Goal: Information Seeking & Learning: Learn about a topic

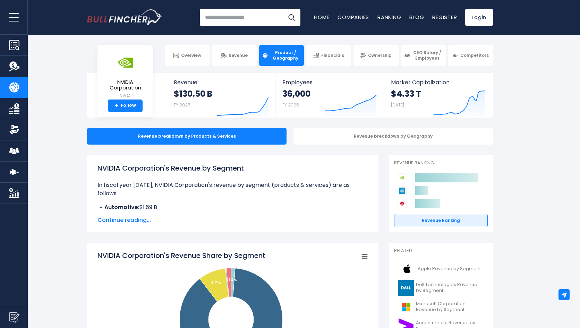
scroll to position [106, 0]
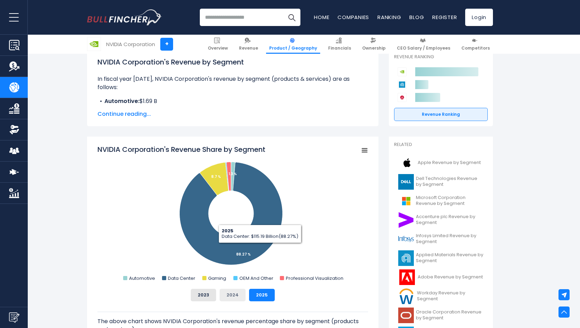
click at [238, 291] on button "2024" at bounding box center [233, 295] width 26 height 12
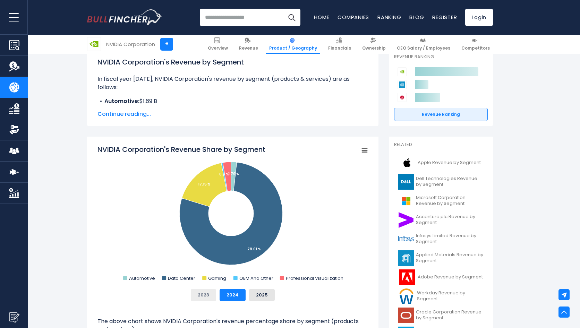
click at [204, 295] on button "2023" at bounding box center [203, 295] width 25 height 12
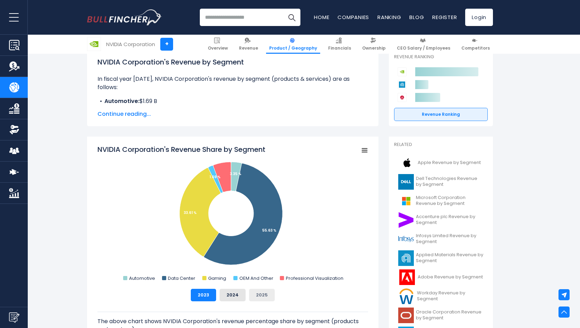
click at [262, 295] on button "2025" at bounding box center [262, 295] width 26 height 12
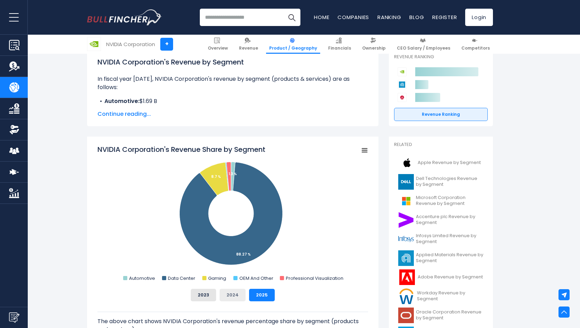
click at [236, 295] on button "2024" at bounding box center [233, 295] width 26 height 12
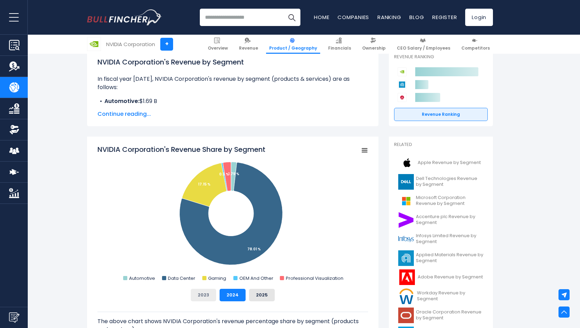
click at [205, 294] on button "2023" at bounding box center [203, 295] width 25 height 12
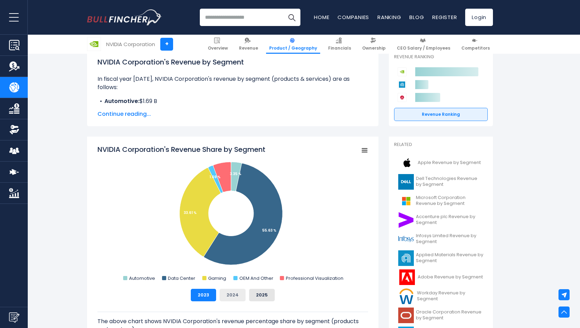
click at [239, 294] on button "2024" at bounding box center [233, 295] width 26 height 12
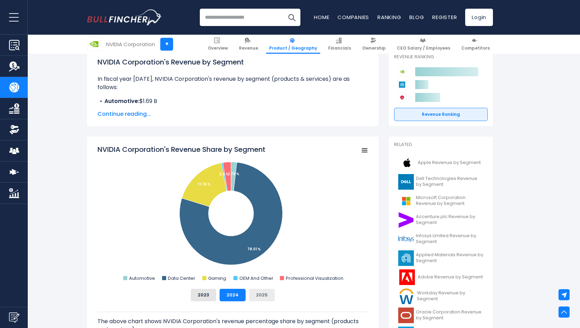
click at [257, 296] on button "2025" at bounding box center [262, 295] width 26 height 12
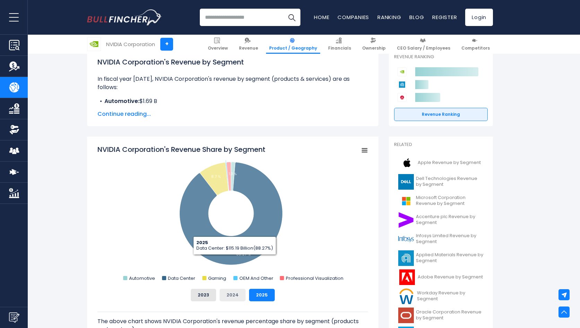
click at [236, 295] on button "2024" at bounding box center [233, 295] width 26 height 12
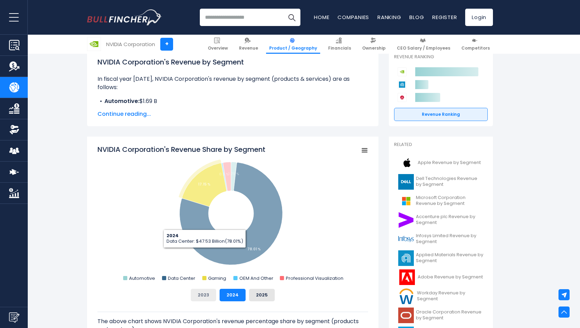
drag, startPoint x: 208, startPoint y: 288, endPoint x: 208, endPoint y: 293, distance: 4.5
click at [208, 289] on div "NVIDIA Corporation's Revenue Share by Segment Created with Highcharts 12.1.2 Ch…" at bounding box center [233, 223] width 271 height 157
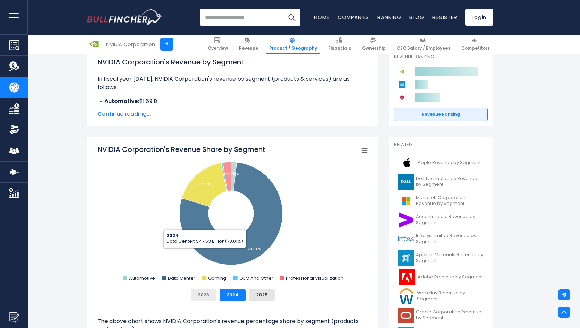
click at [208, 293] on button "2023" at bounding box center [203, 295] width 25 height 12
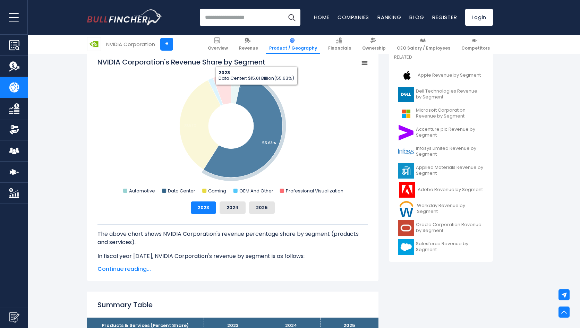
scroll to position [212, 0]
